Goal: Task Accomplishment & Management: Manage account settings

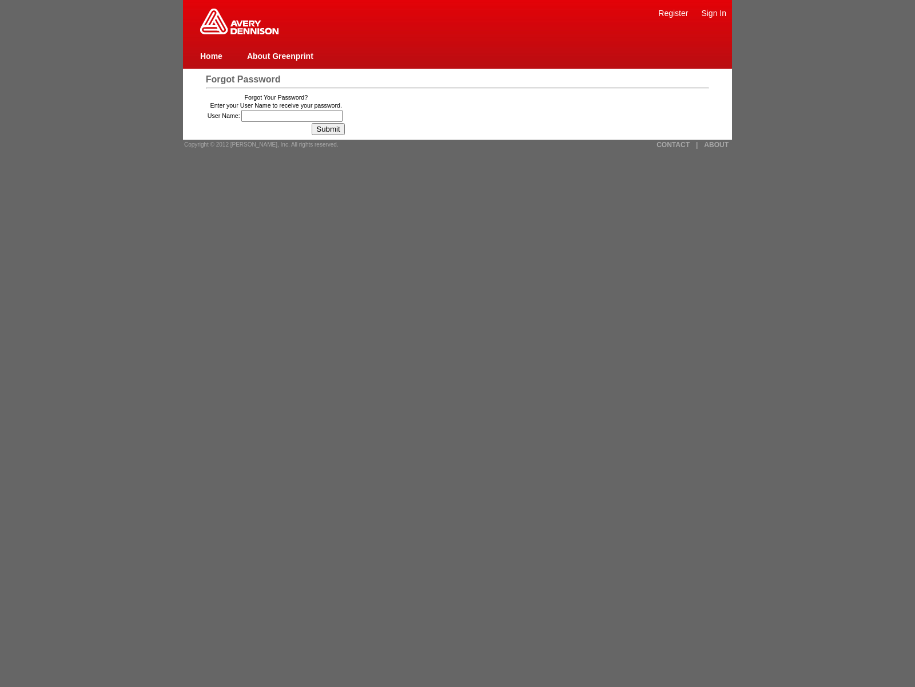
click at [714, 13] on link "Sign In" at bounding box center [713, 13] width 25 height 9
click at [332, 129] on input "Submit" at bounding box center [328, 129] width 33 height 12
